Goal: Information Seeking & Learning: Learn about a topic

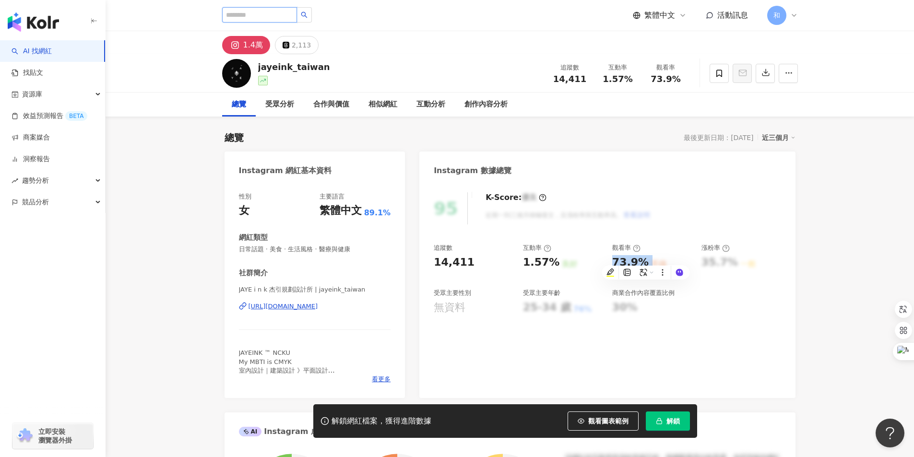
click at [273, 15] on input "search" at bounding box center [259, 14] width 75 height 15
paste input "*********"
type input "*********"
click at [307, 16] on icon "search" at bounding box center [304, 15] width 7 height 7
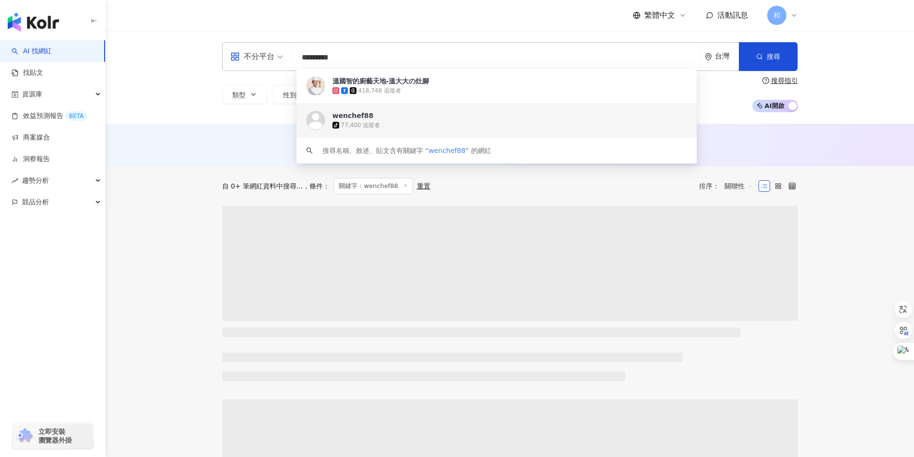
click at [416, 82] on div "溫國智的廚藝天地-溫大大の灶腳" at bounding box center [380, 81] width 97 height 10
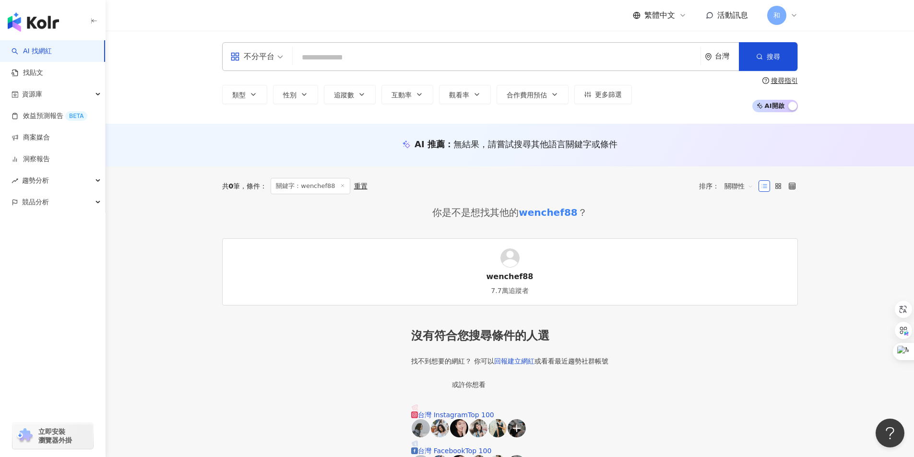
paste input "**********"
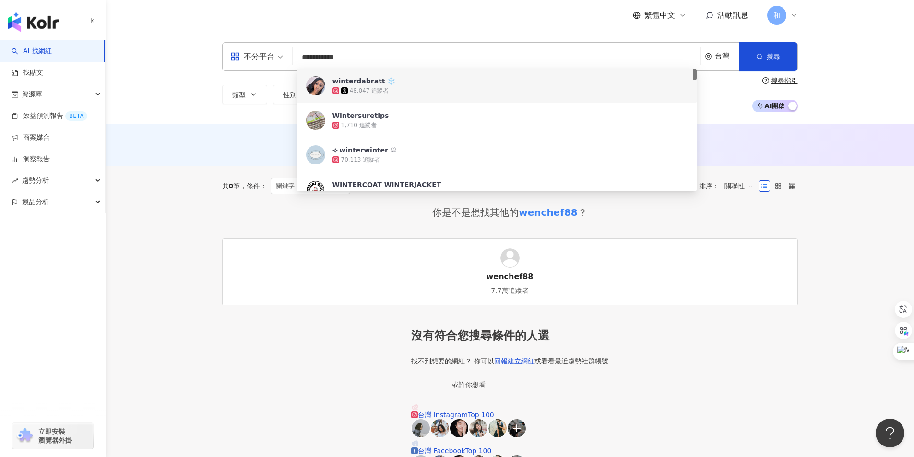
click at [277, 52] on span "不分平台" at bounding box center [256, 56] width 53 height 15
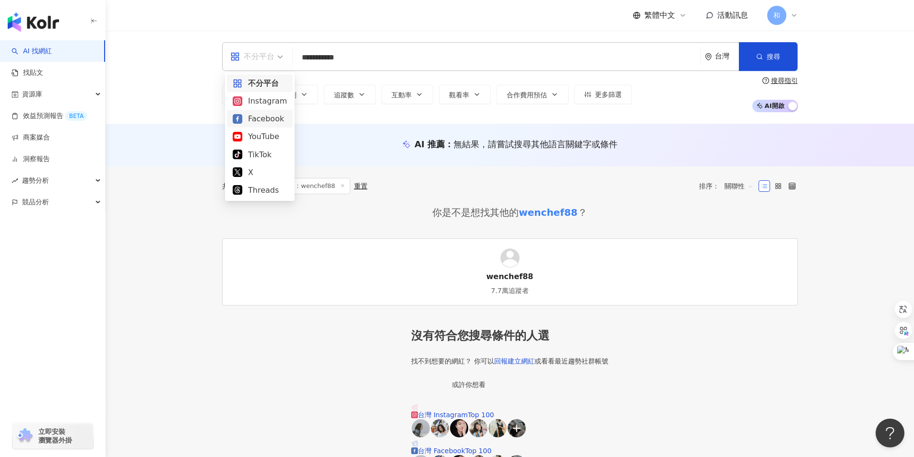
click at [249, 118] on div "Facebook" at bounding box center [260, 119] width 54 height 12
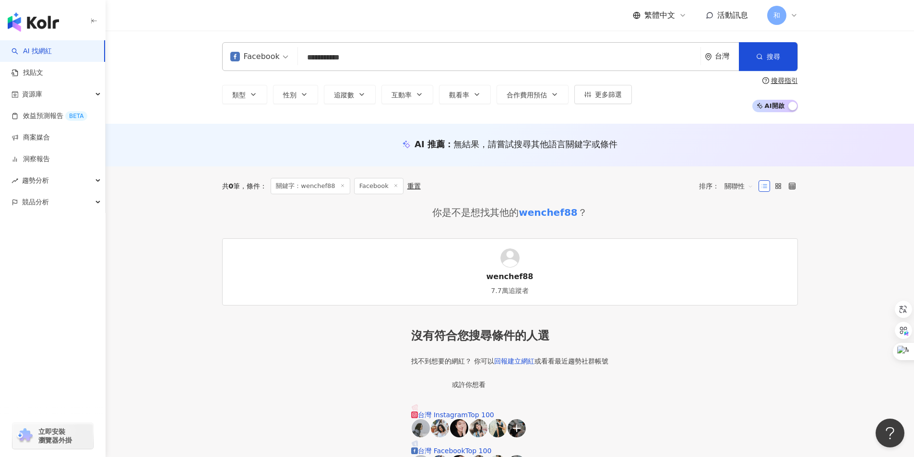
click at [277, 59] on div "Facebook" at bounding box center [254, 56] width 49 height 15
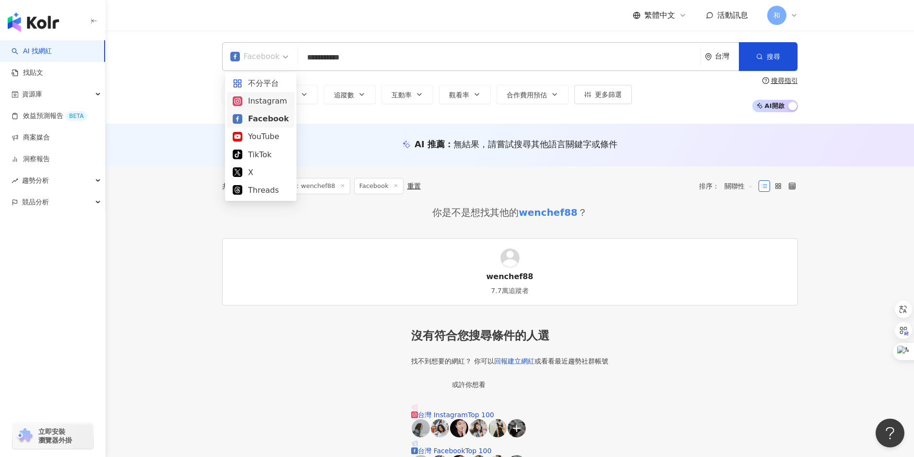
click at [259, 103] on div "Instagram" at bounding box center [261, 101] width 56 height 12
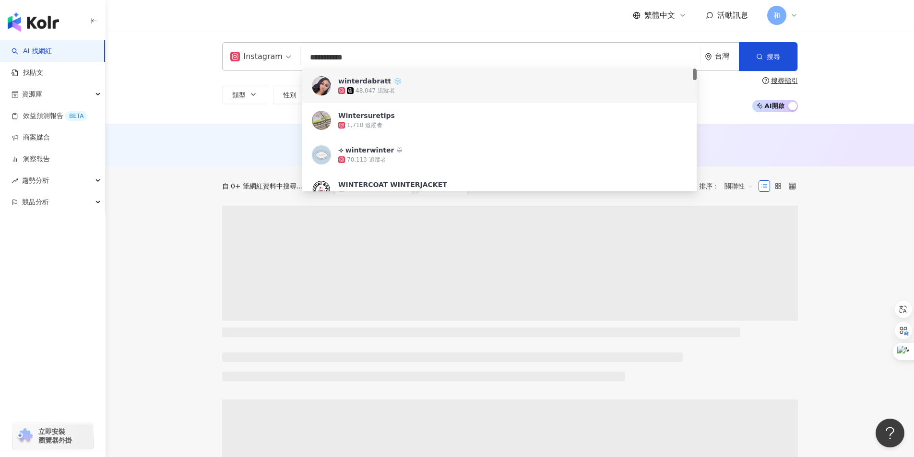
drag, startPoint x: 377, startPoint y: 59, endPoint x: 304, endPoint y: 59, distance: 73.4
click at [305, 59] on input "**********" at bounding box center [501, 57] width 392 height 18
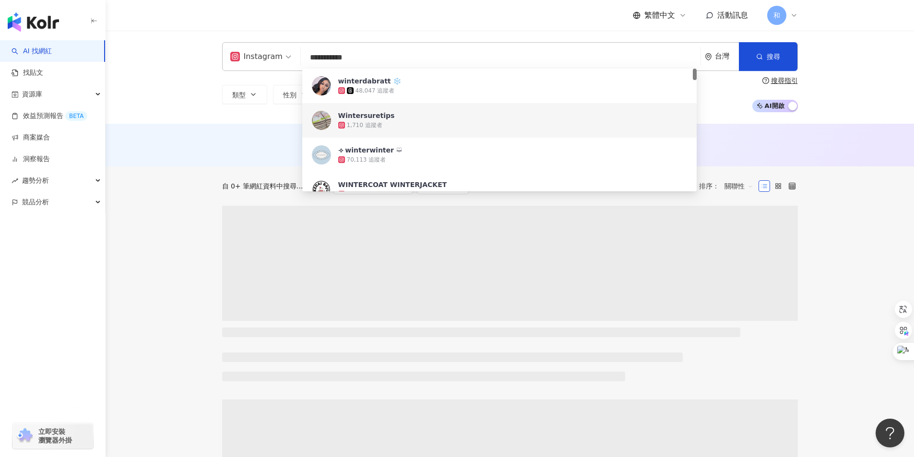
paste input "search"
type input "**********"
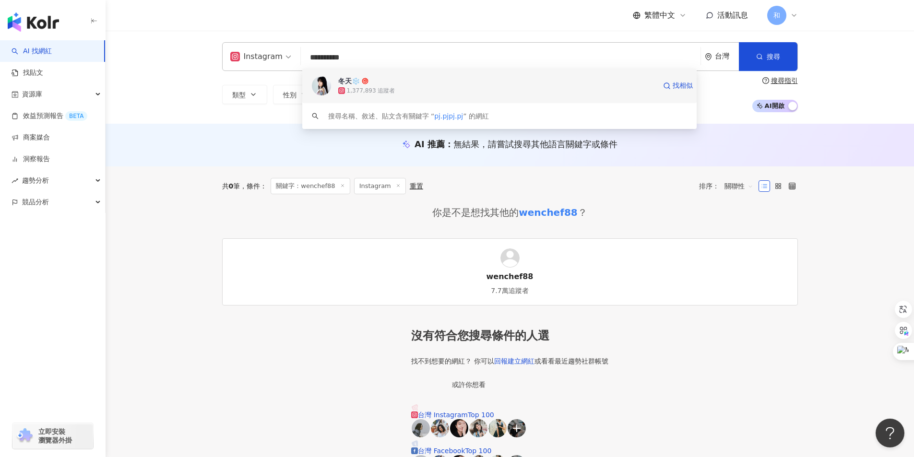
click at [385, 82] on span "冬天❄️" at bounding box center [497, 81] width 318 height 10
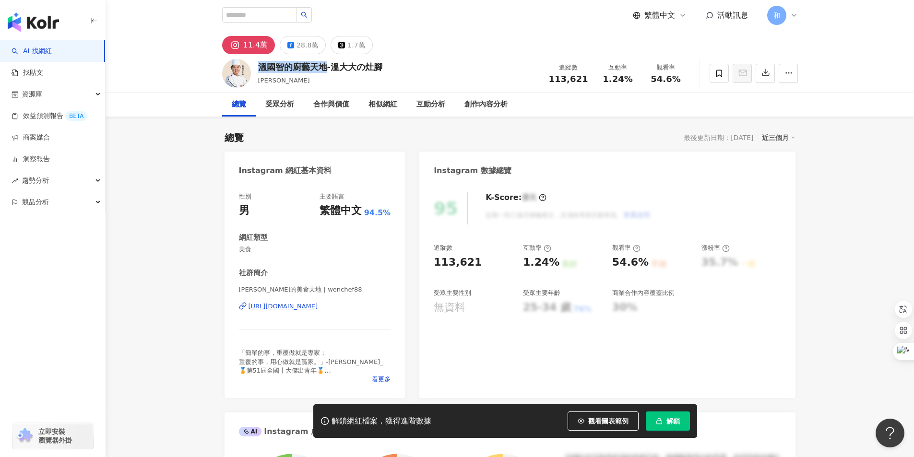
drag, startPoint x: 259, startPoint y: 64, endPoint x: 326, endPoint y: 64, distance: 66.7
click at [326, 64] on div "溫國智的廚藝天地-溫大大の灶腳" at bounding box center [320, 67] width 124 height 12
click at [303, 45] on div "28.8萬" at bounding box center [307, 44] width 22 height 13
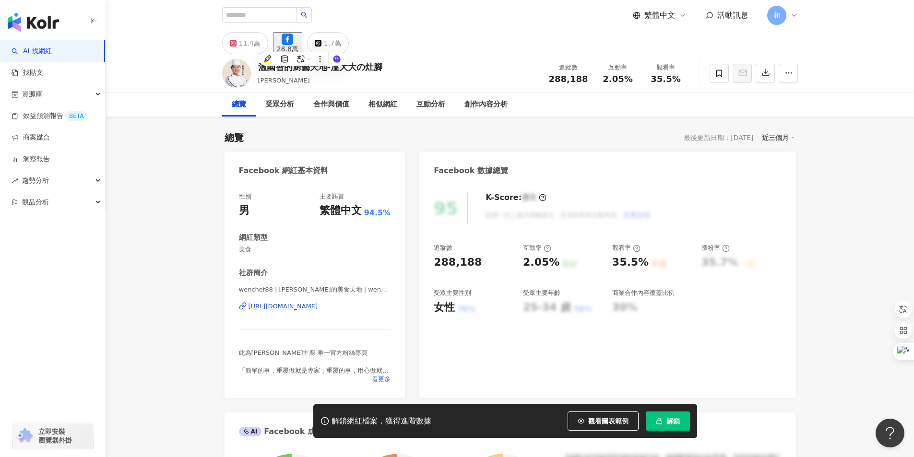
click at [379, 381] on span "看更多" at bounding box center [381, 379] width 19 height 9
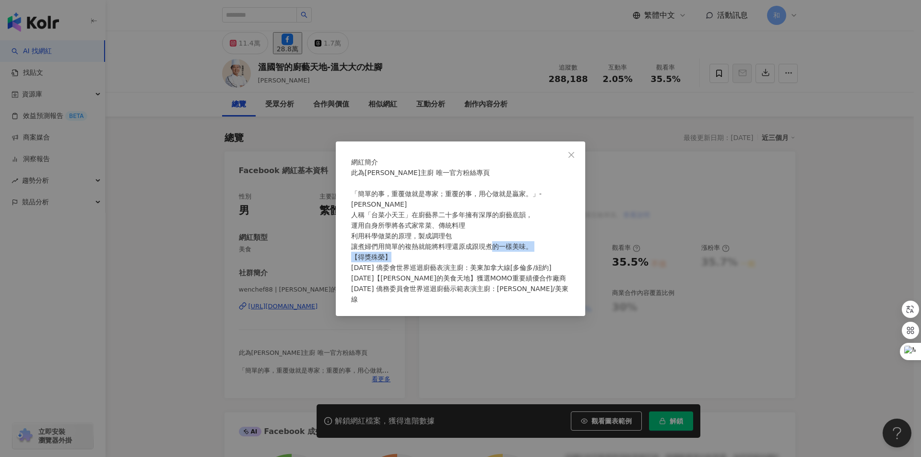
drag, startPoint x: 379, startPoint y: 278, endPoint x: 467, endPoint y: 275, distance: 88.3
click at [467, 275] on span "此為溫國智主廚 唯一官方粉絲專頁 「簡單的事，重覆做就是專家；重覆的事，用心做就是贏家。」-溫國智 人稱「台菜小天王」在廚藝界二十多年擁有深厚的廚藝底韻， 運…" at bounding box center [459, 236] width 217 height 134
copy span "僑委會世界巡迴廚藝表演主廚"
drag, startPoint x: 575, startPoint y: 140, endPoint x: 567, endPoint y: 141, distance: 7.7
click at [575, 151] on icon "close" at bounding box center [571, 155] width 8 height 8
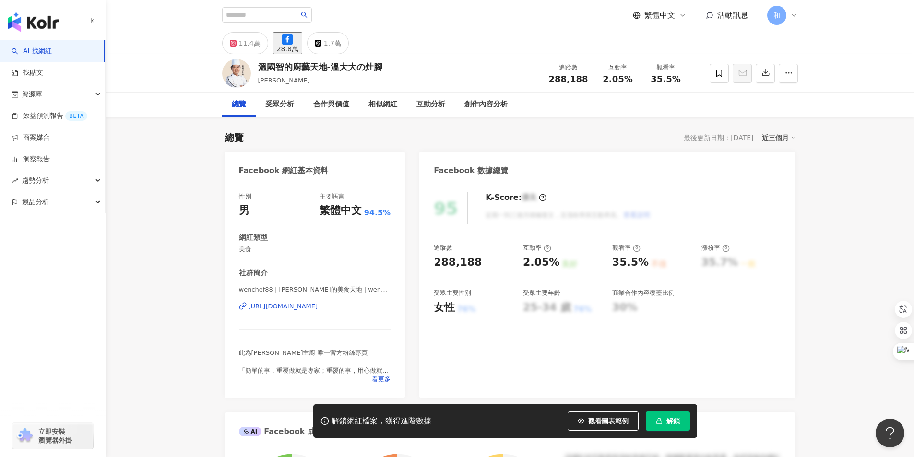
drag, startPoint x: 524, startPoint y: 261, endPoint x: 552, endPoint y: 261, distance: 27.8
click at [552, 261] on div "2.05%" at bounding box center [541, 262] width 36 height 15
copy div "2.05%"
drag, startPoint x: 615, startPoint y: 262, endPoint x: 644, endPoint y: 261, distance: 29.3
click at [644, 261] on div "35.5% 不佳" at bounding box center [652, 262] width 80 height 15
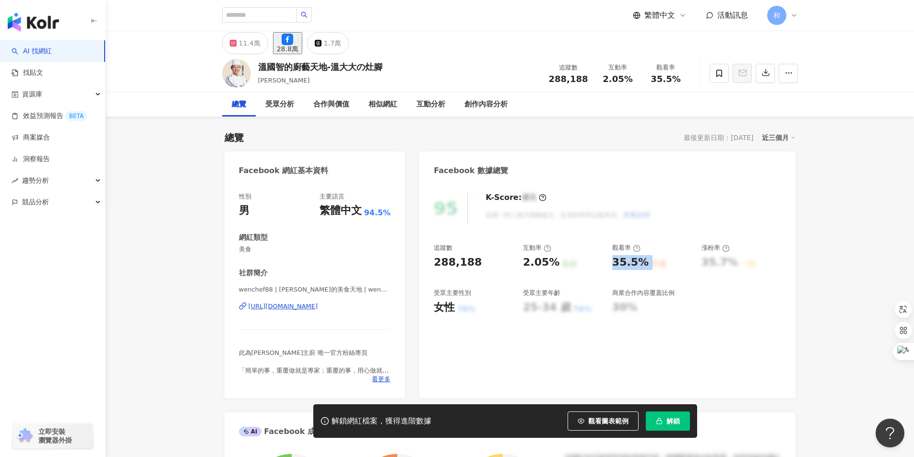
copy div "35.5% 不佳"
drag, startPoint x: 436, startPoint y: 306, endPoint x: 475, endPoint y: 302, distance: 39.5
click at [475, 302] on div "女性 76%" at bounding box center [474, 307] width 80 height 15
copy div "女性 76%"
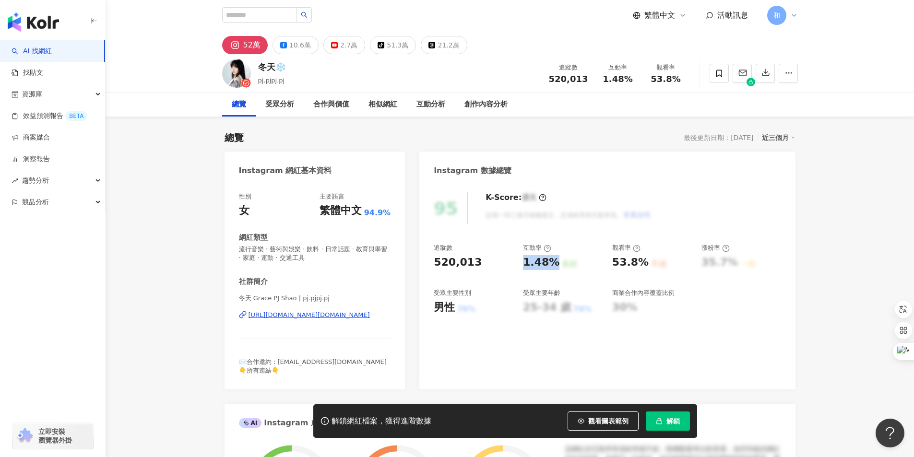
drag, startPoint x: 544, startPoint y: 259, endPoint x: 554, endPoint y: 258, distance: 10.2
click at [554, 258] on div "1.48% 良好" at bounding box center [563, 262] width 80 height 15
drag, startPoint x: 613, startPoint y: 261, endPoint x: 642, endPoint y: 262, distance: 28.8
click at [642, 262] on div "53.8%" at bounding box center [630, 262] width 36 height 15
copy div "53.8%"
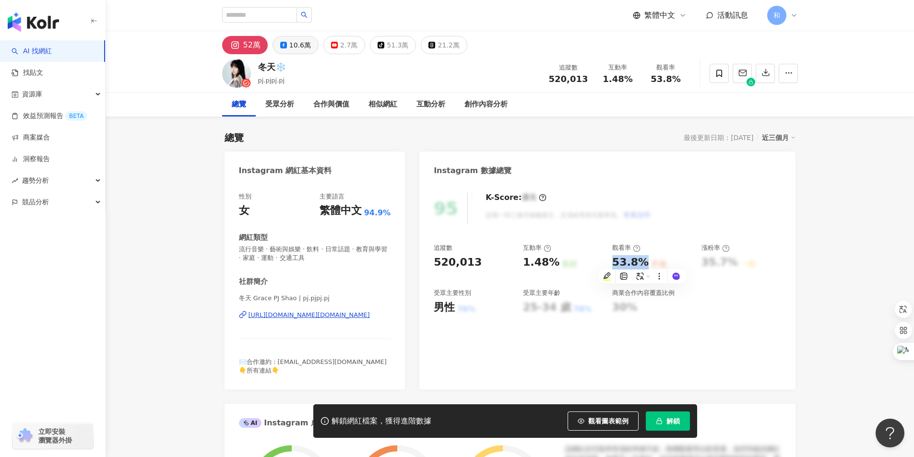
click at [299, 47] on div "10.6萬" at bounding box center [300, 44] width 22 height 13
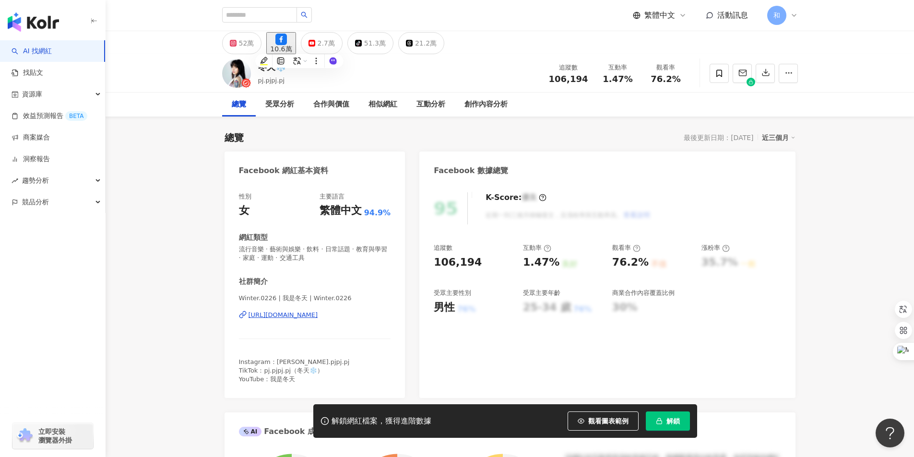
click at [335, 45] on div "2.7萬" at bounding box center [326, 42] width 17 height 13
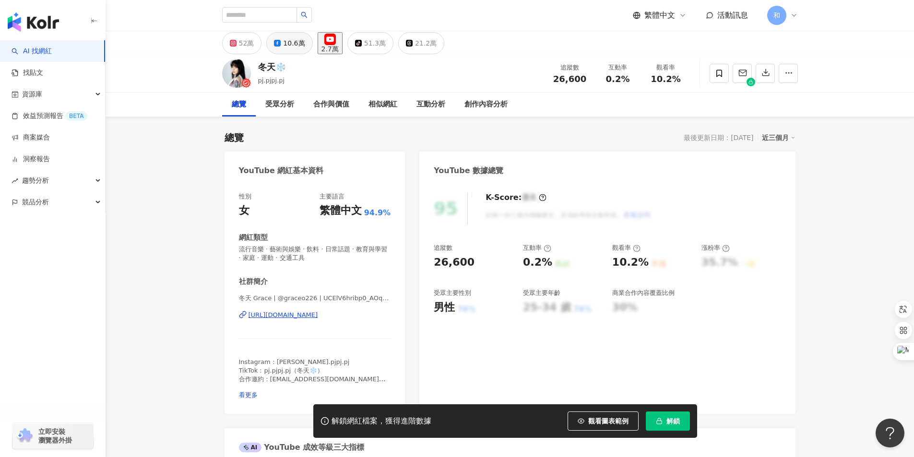
click at [296, 45] on div "10.6萬" at bounding box center [294, 42] width 22 height 13
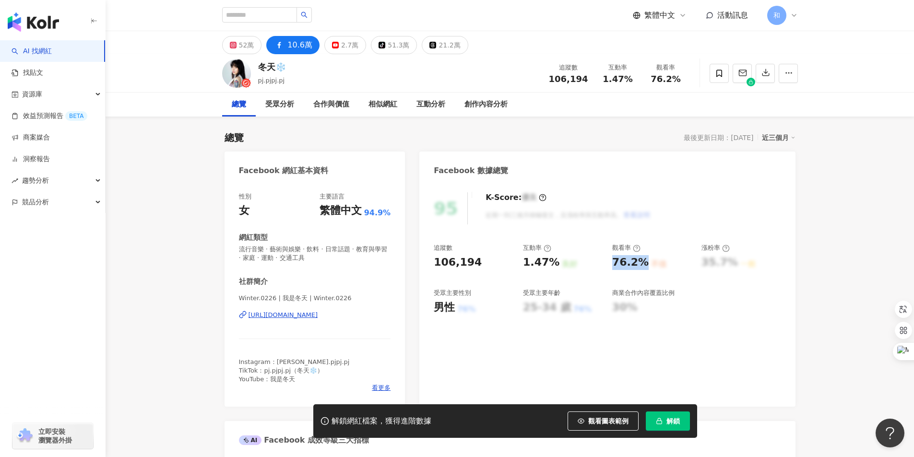
drag, startPoint x: 612, startPoint y: 258, endPoint x: 643, endPoint y: 259, distance: 31.2
click at [643, 259] on div "76.2%" at bounding box center [630, 262] width 36 height 15
copy div "76.2%"
click at [383, 391] on span "看更多" at bounding box center [381, 388] width 19 height 9
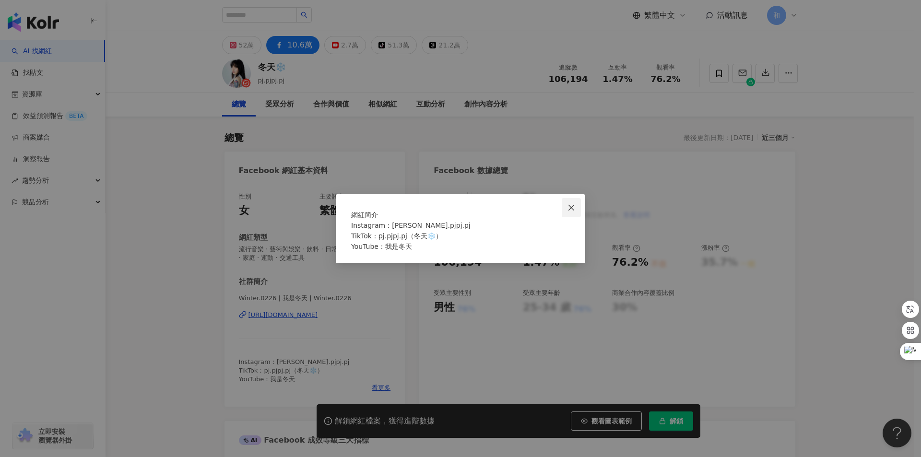
click at [575, 204] on icon "close" at bounding box center [571, 208] width 8 height 8
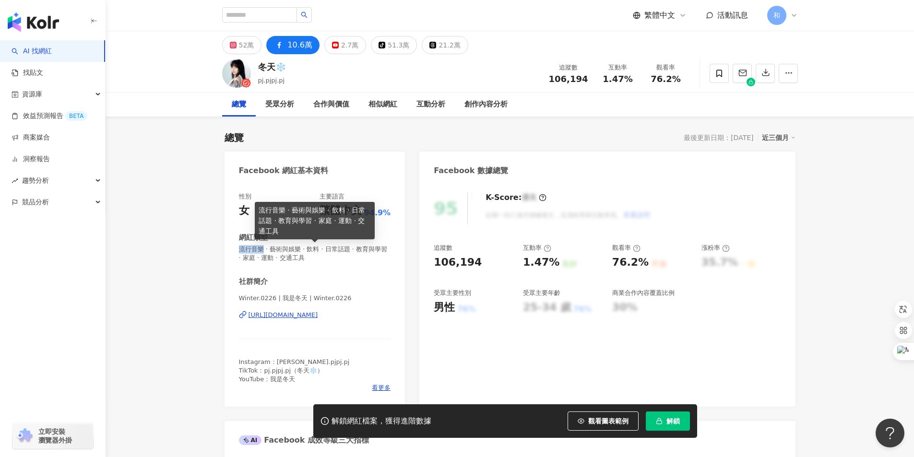
drag, startPoint x: 241, startPoint y: 249, endPoint x: 261, endPoint y: 248, distance: 19.7
click at [261, 248] on span "流行音樂 · 藝術與娛樂 · 飲料 · 日常話題 · 教育與學習 · 家庭 · 運動 · 交通工具" at bounding box center [315, 253] width 152 height 17
copy span "流行音樂"
drag, startPoint x: 270, startPoint y: 248, endPoint x: 298, endPoint y: 248, distance: 27.8
click at [298, 248] on span "流行音樂 · 藝術與娛樂 · 飲料 · 日常話題 · 教育與學習 · 家庭 · 運動 · 交通工具" at bounding box center [315, 253] width 152 height 17
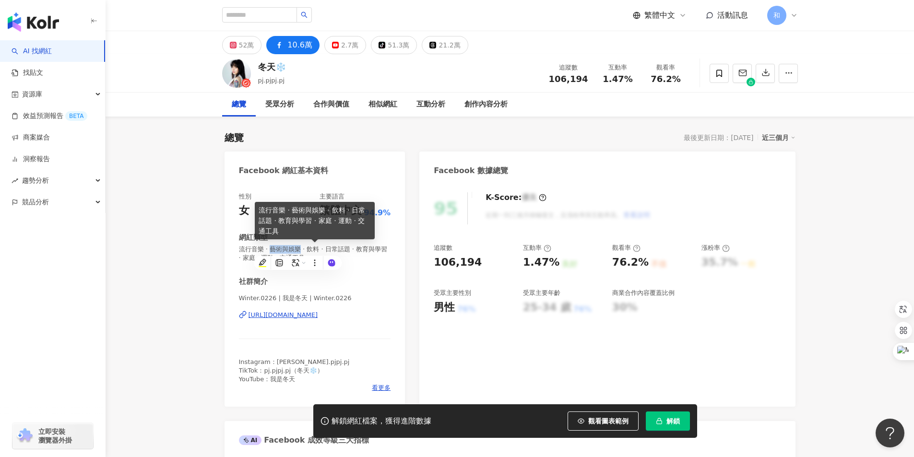
copy span "藝術與娛樂"
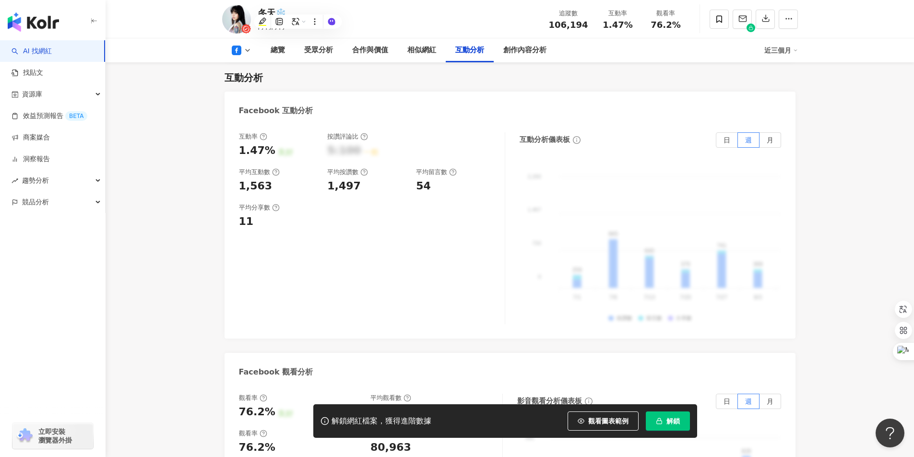
scroll to position [1775, 0]
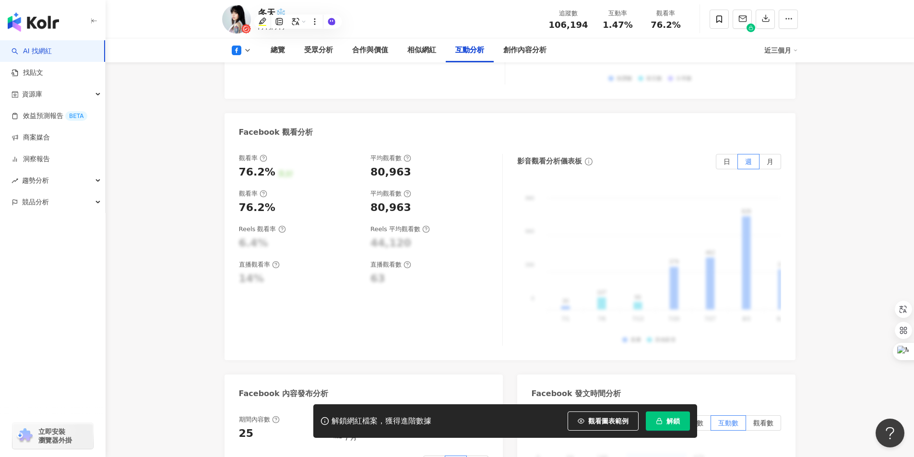
drag, startPoint x: 913, startPoint y: 303, endPoint x: 898, endPoint y: 53, distance: 250.3
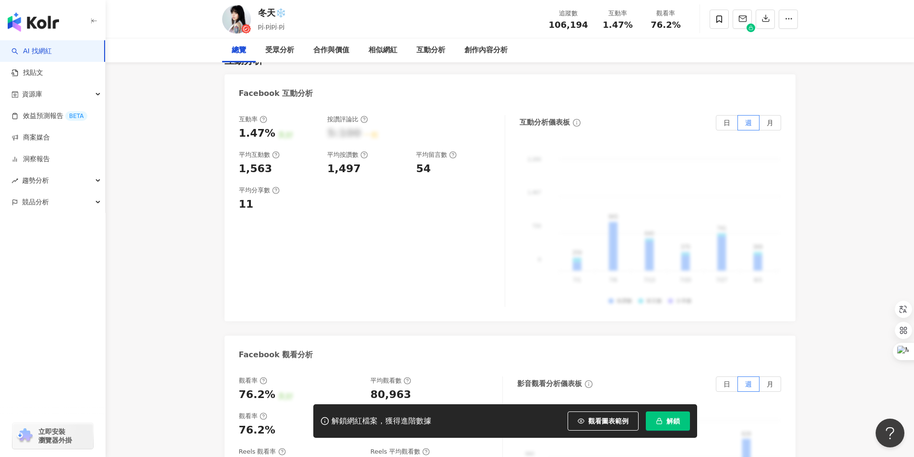
scroll to position [0, 0]
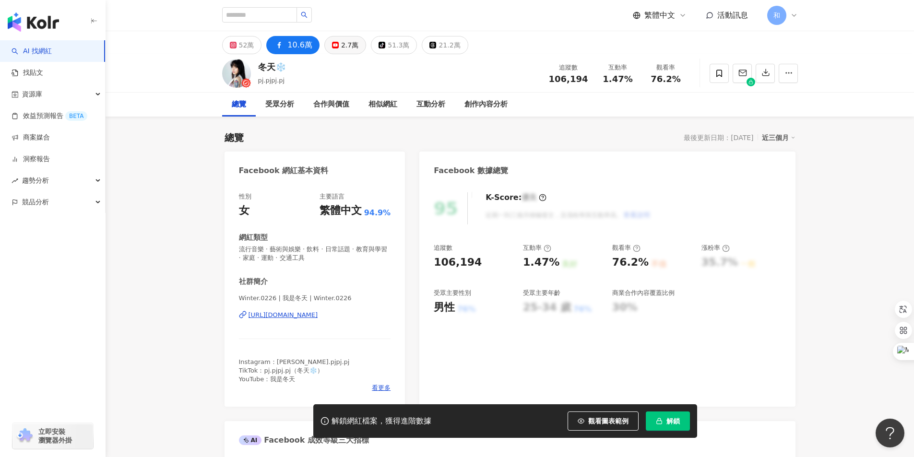
click at [341, 44] on div "2.7萬" at bounding box center [349, 44] width 17 height 13
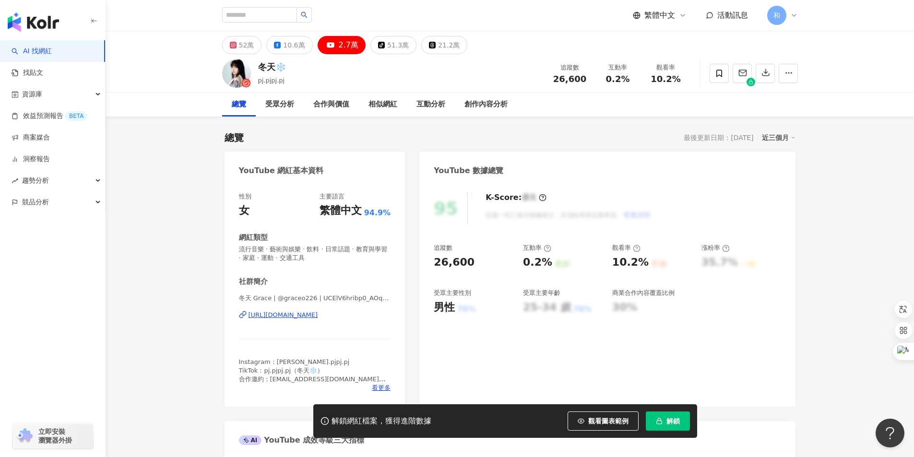
click at [333, 134] on div "總覽 最後更新日期：[DATE] 近三個月" at bounding box center [509, 137] width 571 height 13
